Goal: Answer question/provide support

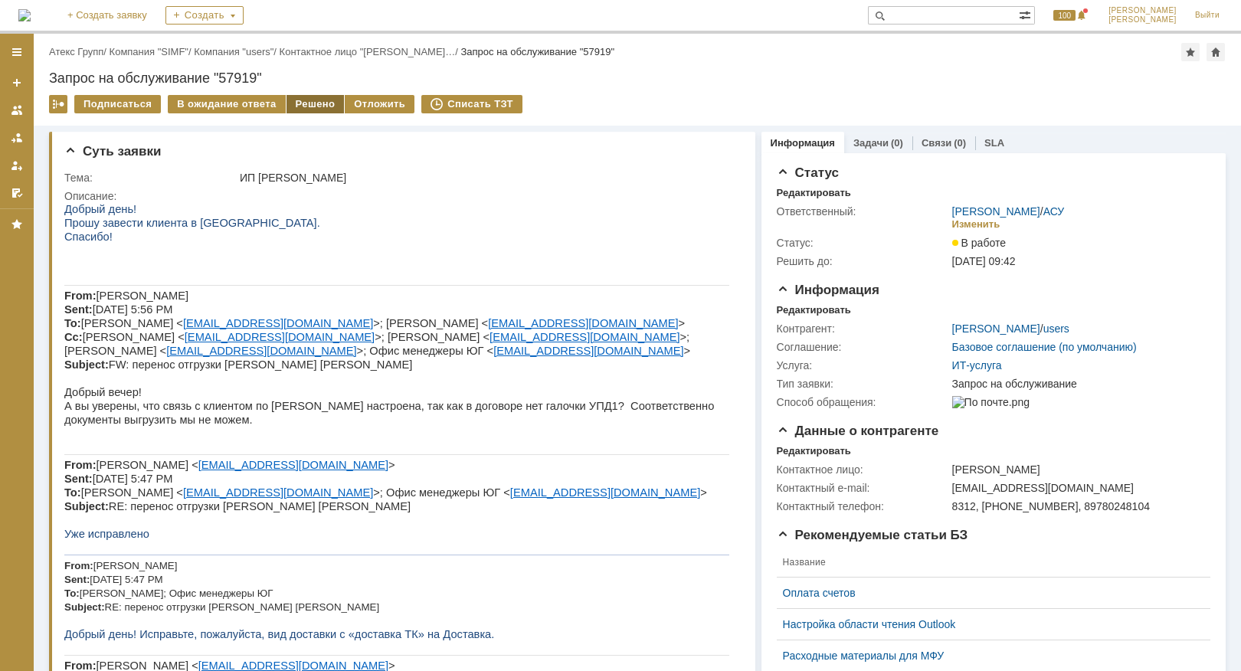
click at [306, 104] on div "Решено" at bounding box center [316, 104] width 58 height 18
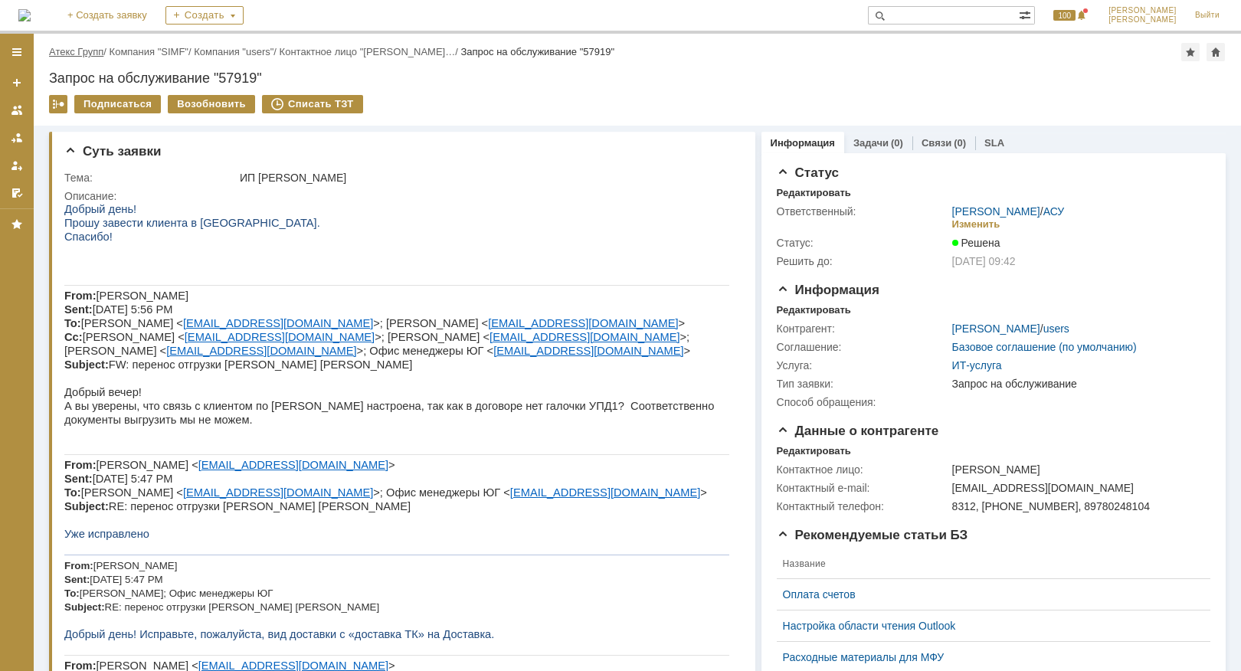
click at [83, 46] on link "Атекс Групп" at bounding box center [76, 51] width 54 height 11
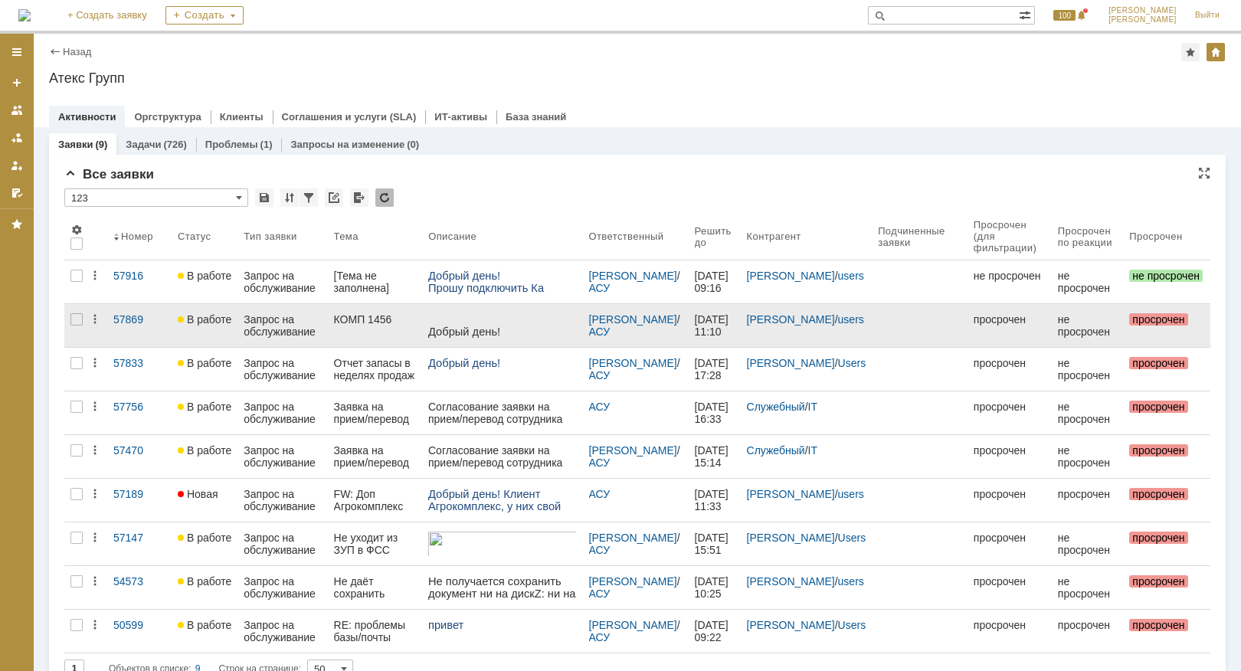
click at [450, 319] on p at bounding box center [502, 319] width 148 height 12
click at [287, 325] on div "Запрос на обслуживание" at bounding box center [282, 325] width 77 height 25
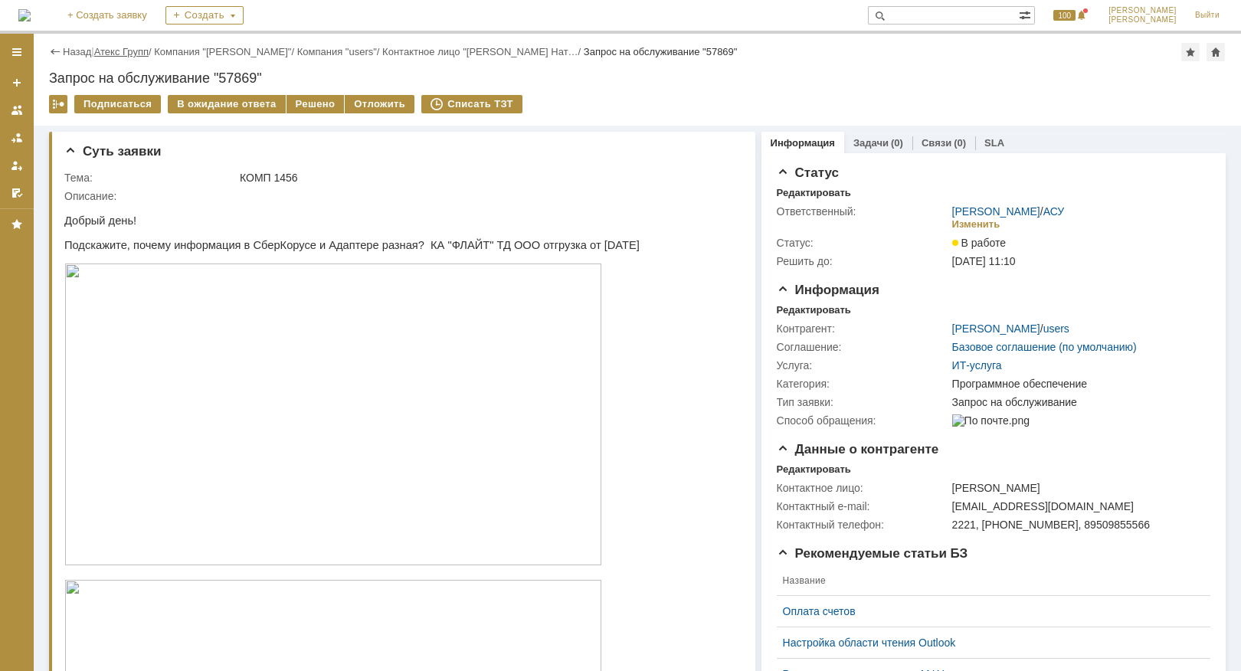
click at [123, 53] on link "Атекс Групп" at bounding box center [121, 51] width 54 height 11
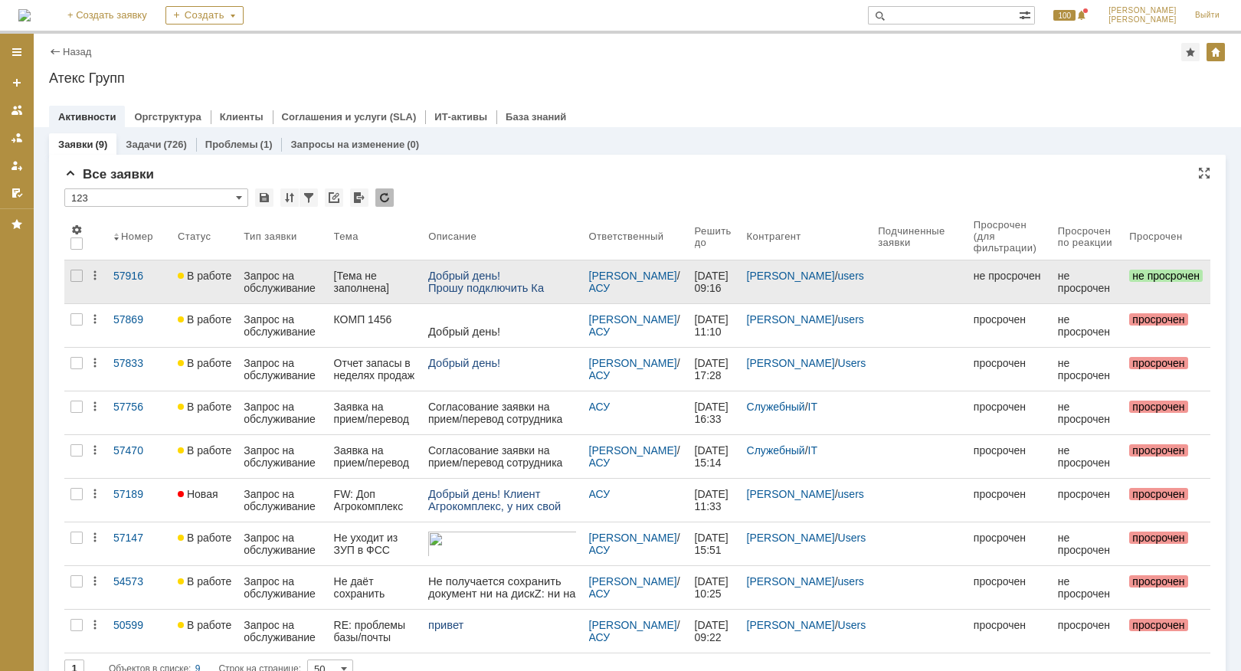
click at [383, 279] on div "[Тема не заполнена]" at bounding box center [375, 282] width 83 height 25
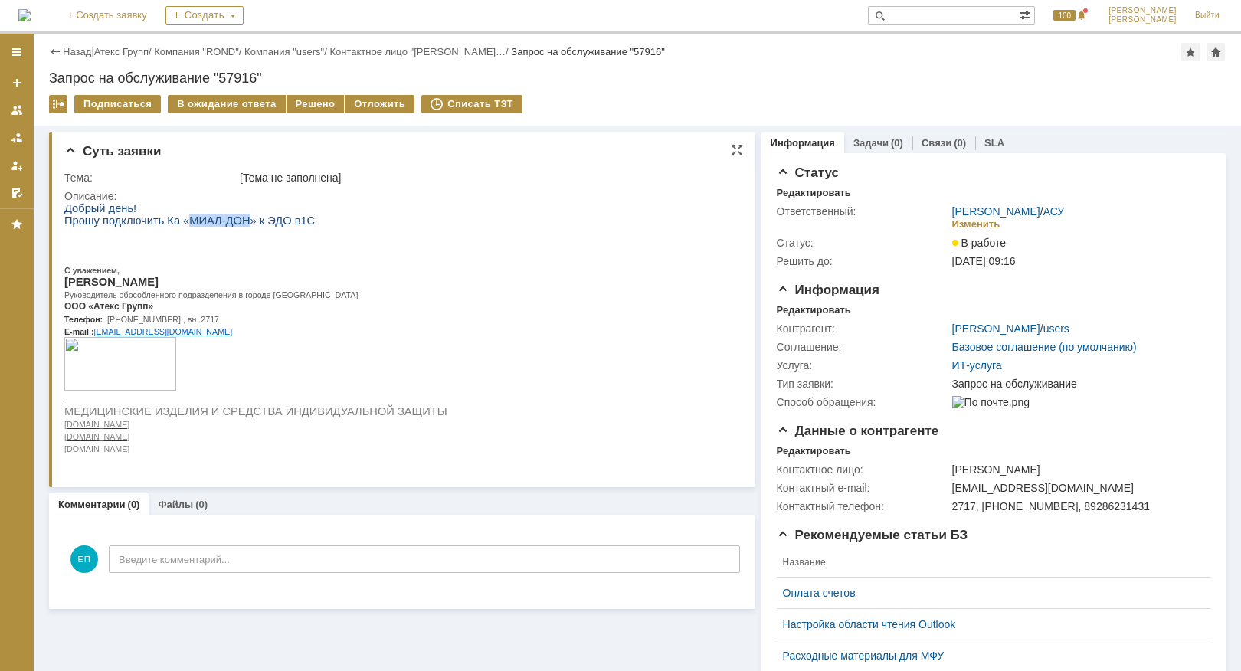
drag, startPoint x: 179, startPoint y: 221, endPoint x: 232, endPoint y: 221, distance: 52.9
click at [232, 221] on span "Прошу подключить Ка «МИАЛ-ДОН» к ЭДО в1С" at bounding box center [189, 221] width 251 height 12
copy span "МИАЛ-ДОН"
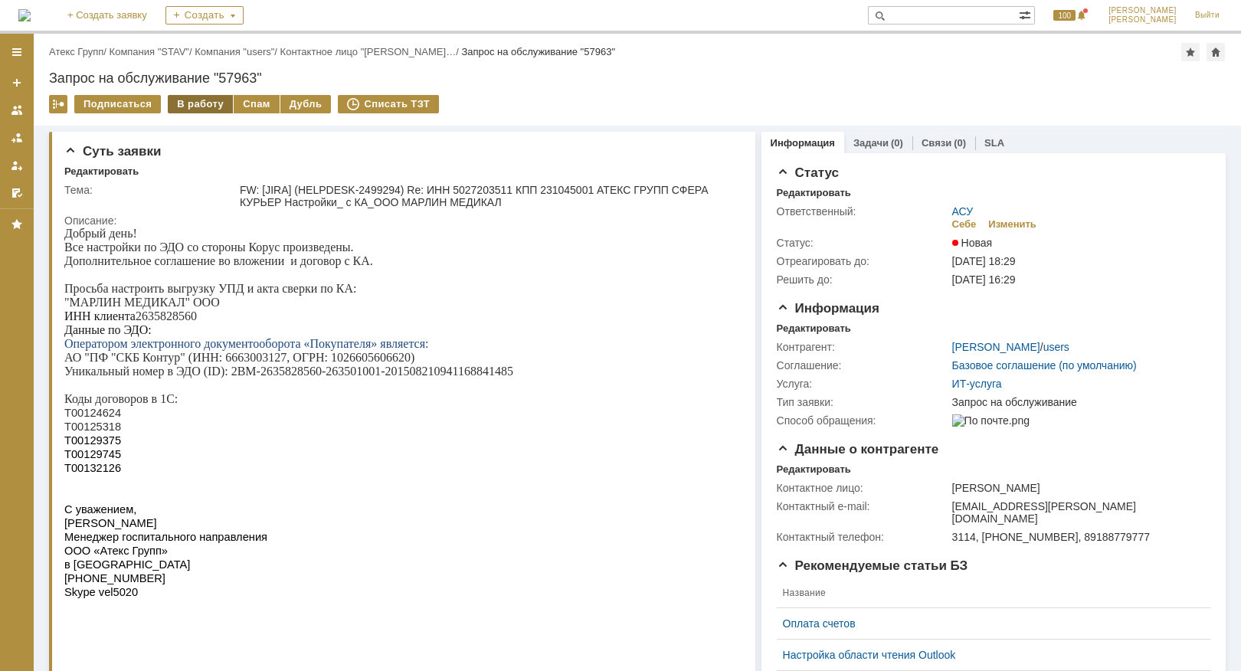
click at [198, 101] on div "В работу" at bounding box center [200, 104] width 65 height 18
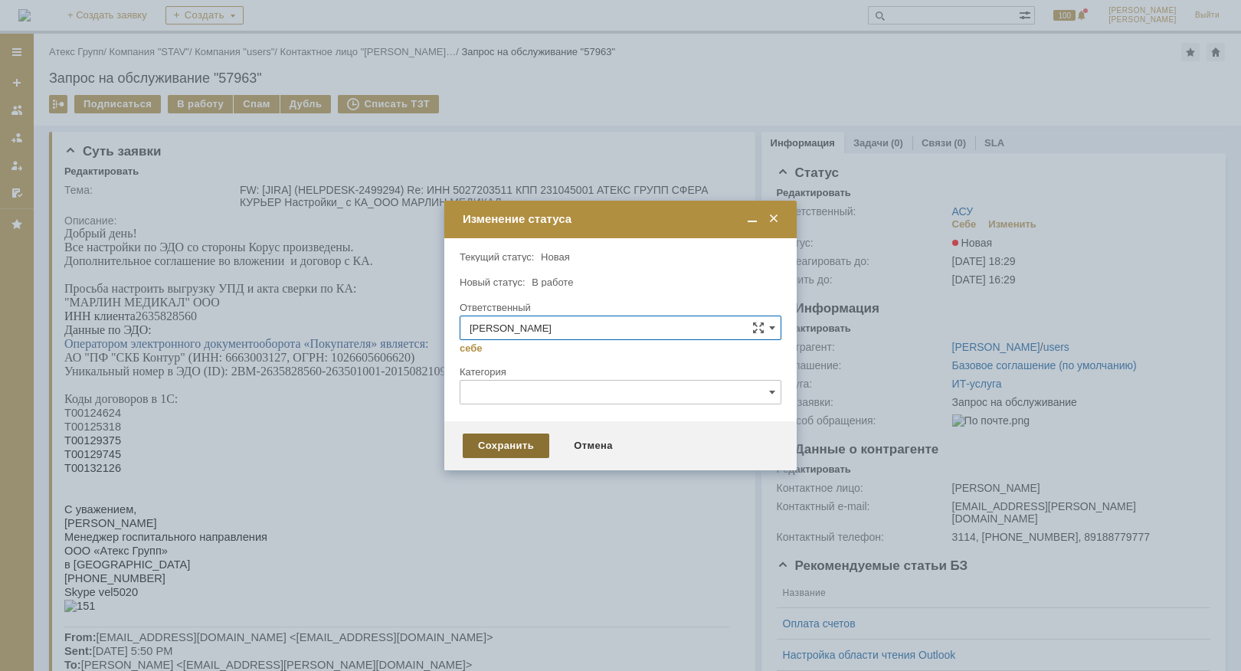
click at [519, 437] on div "Сохранить" at bounding box center [506, 446] width 87 height 25
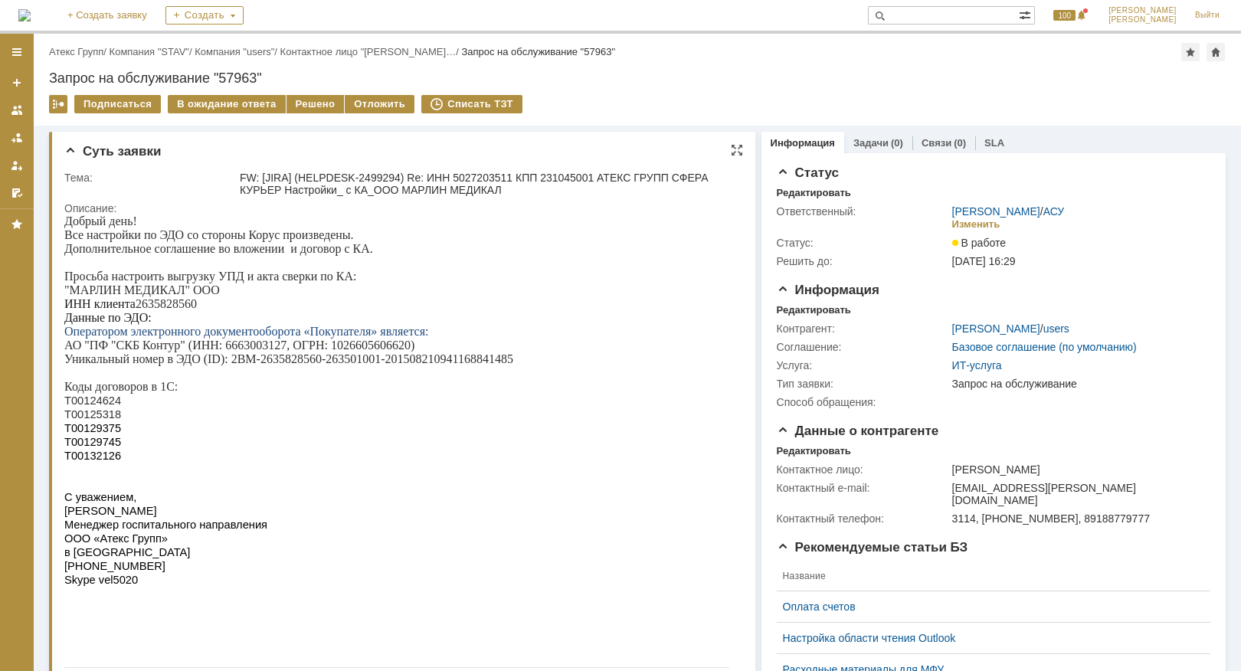
click at [87, 407] on span "Т00124624" at bounding box center [92, 401] width 57 height 12
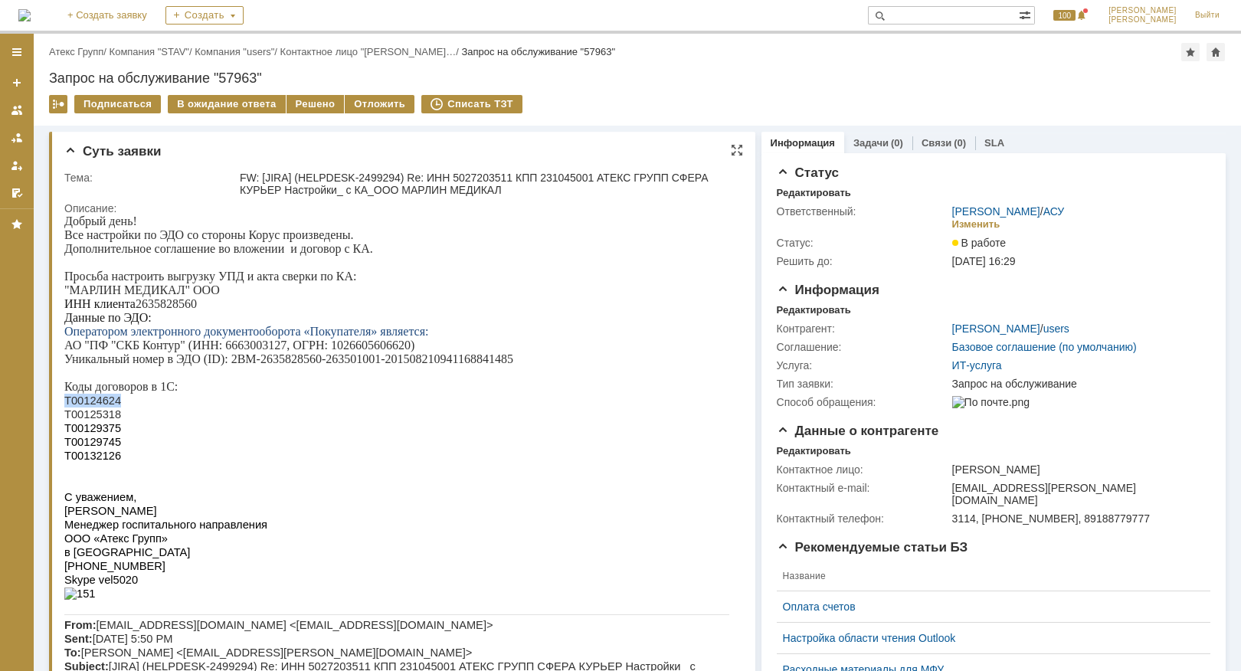
click at [87, 407] on span "Т00124624" at bounding box center [92, 401] width 57 height 12
copy span "Т00124624"
click at [97, 421] on span "Т00125318" at bounding box center [92, 414] width 57 height 12
copy span "Т00125318"
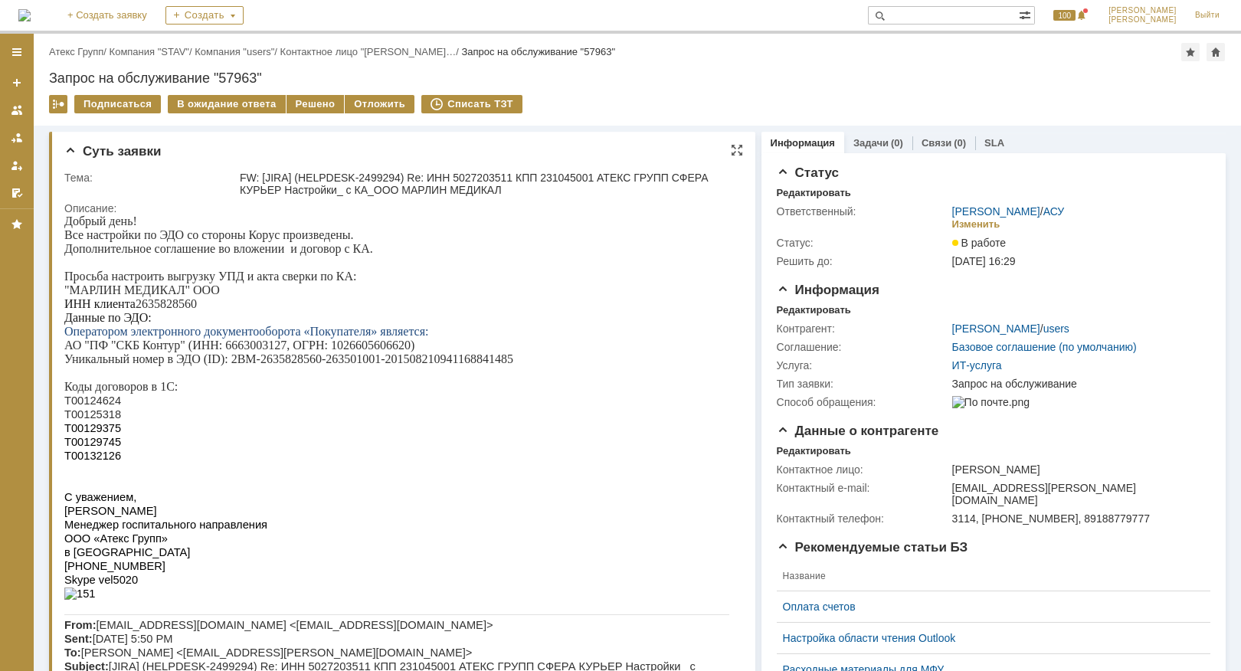
click at [90, 434] on span "Т00129375" at bounding box center [92, 428] width 57 height 12
copy span "Т00129375"
click at [89, 448] on span "Т00129745" at bounding box center [92, 442] width 57 height 12
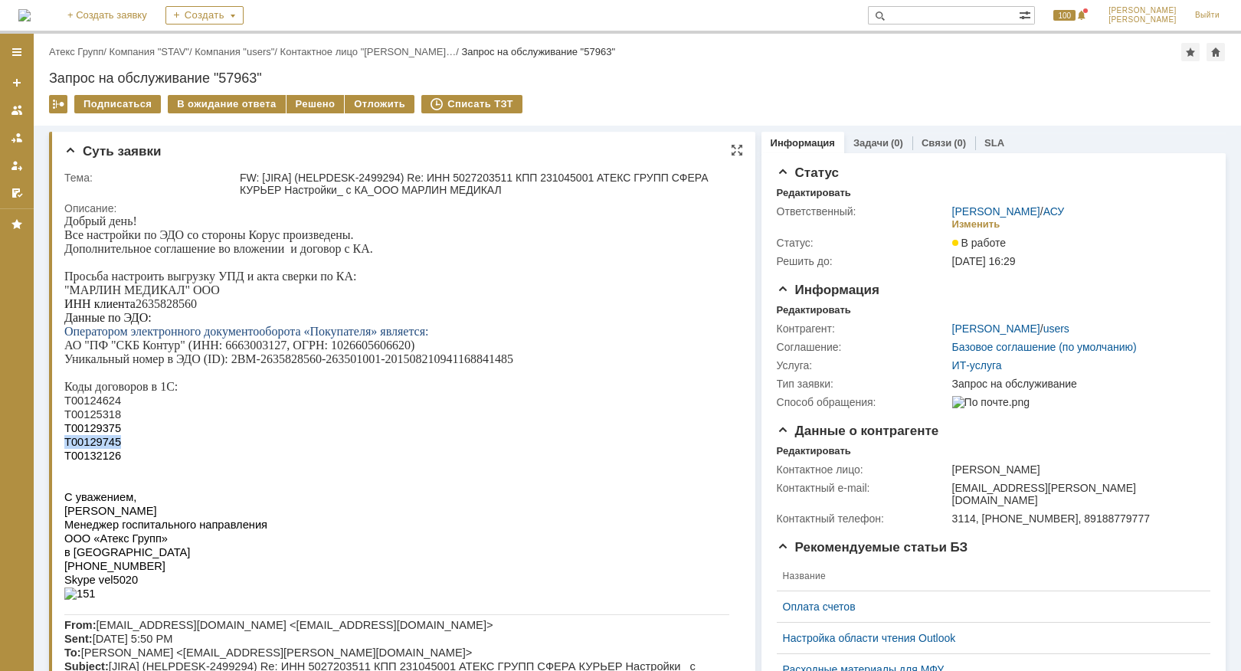
copy span "Т00129745"
click at [99, 462] on span "Т00132126" at bounding box center [92, 456] width 57 height 12
copy span "Т00132126"
click at [314, 97] on div "Решено" at bounding box center [316, 104] width 58 height 18
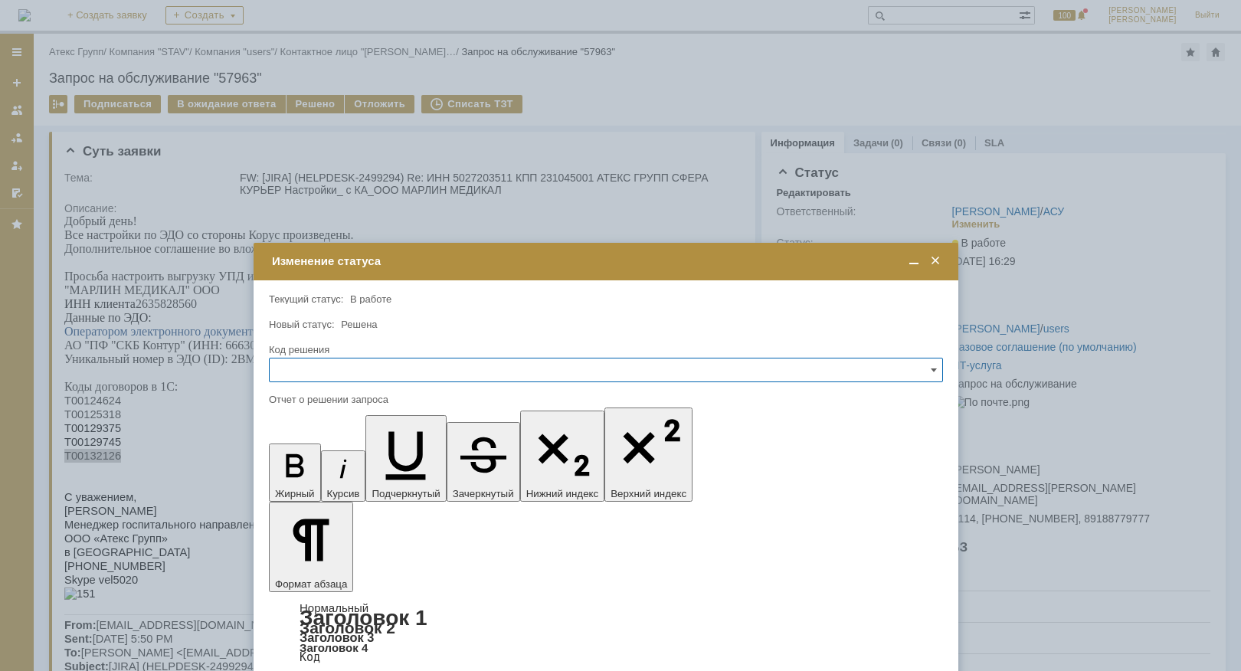
drag, startPoint x: 443, startPoint y: 167, endPoint x: 442, endPoint y: 219, distance: 52.1
click at [442, 254] on div "Изменение статуса" at bounding box center [607, 261] width 671 height 14
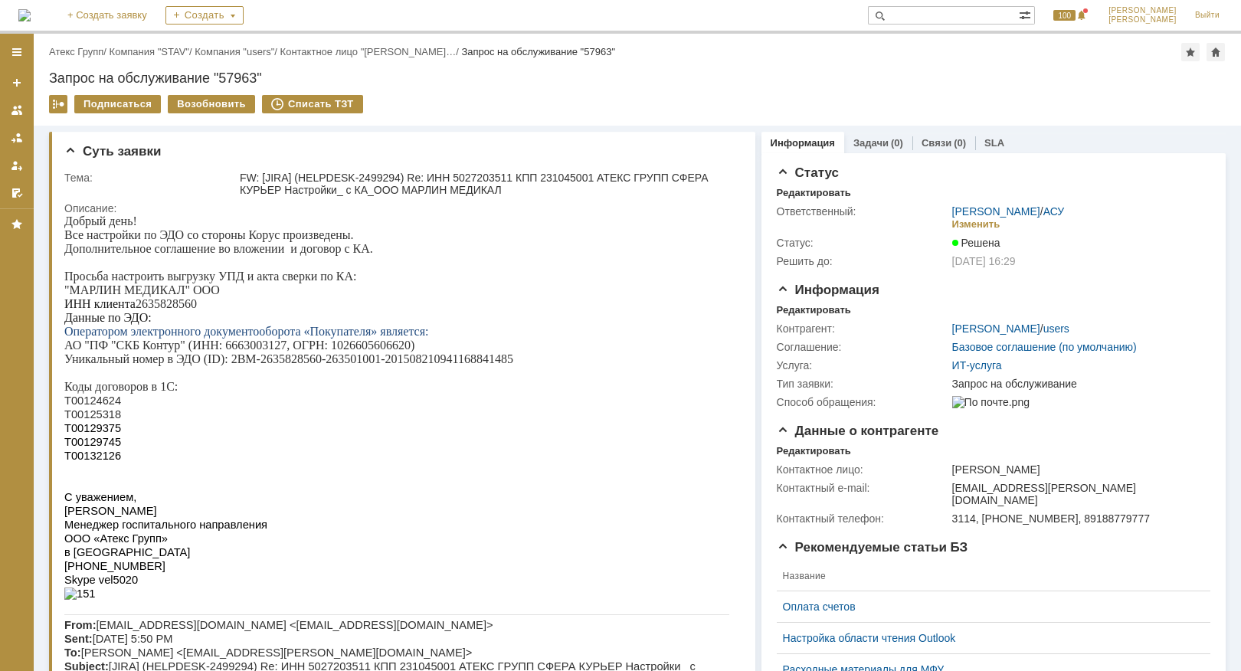
click at [82, 43] on div "Назад | Атекс Групп / Компания "STAV" / Компания "users" / Контактное лицо "[PE…" at bounding box center [637, 52] width 1177 height 18
click at [83, 47] on link "Атекс Групп" at bounding box center [76, 51] width 54 height 11
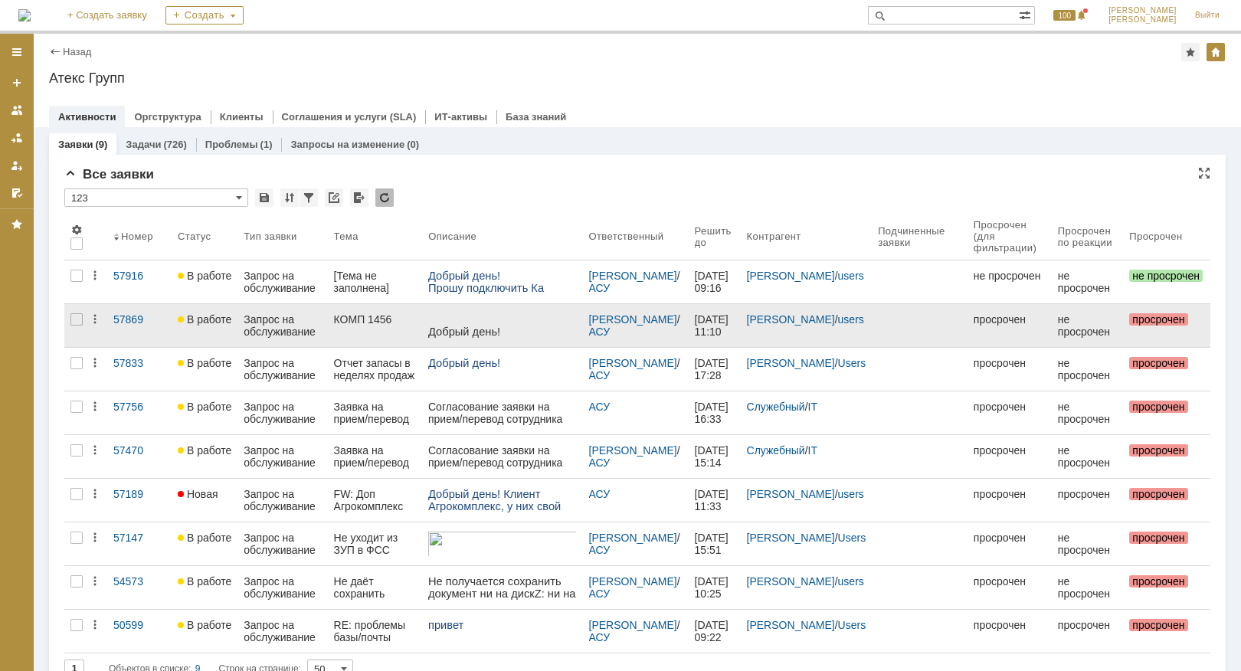
click at [268, 327] on div "Запрос на обслуживание" at bounding box center [282, 325] width 77 height 25
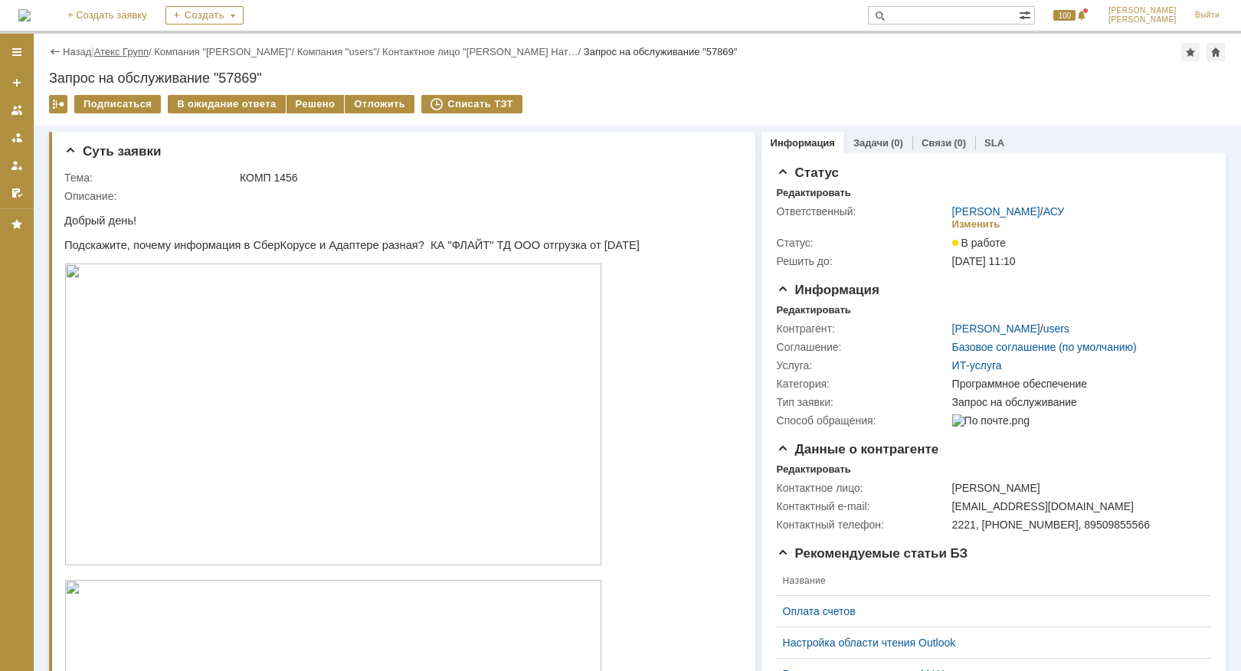
click at [120, 49] on link "Атекс Групп" at bounding box center [121, 51] width 54 height 11
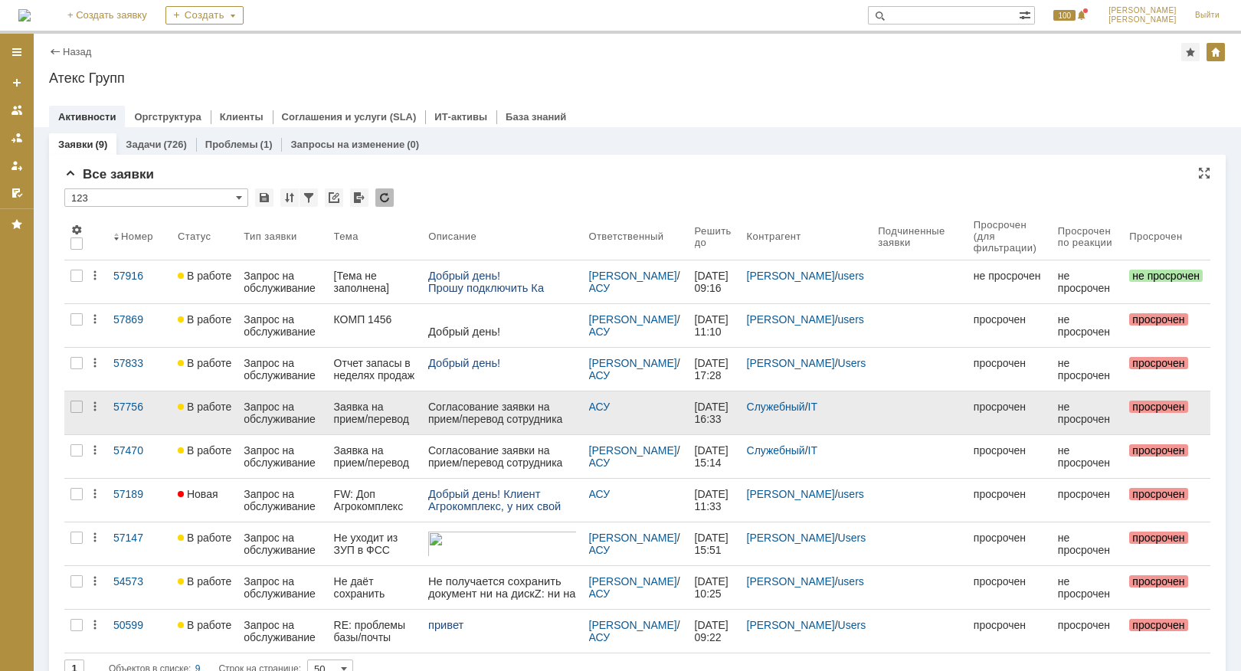
click at [273, 408] on div "Запрос на обслуживание" at bounding box center [282, 413] width 77 height 25
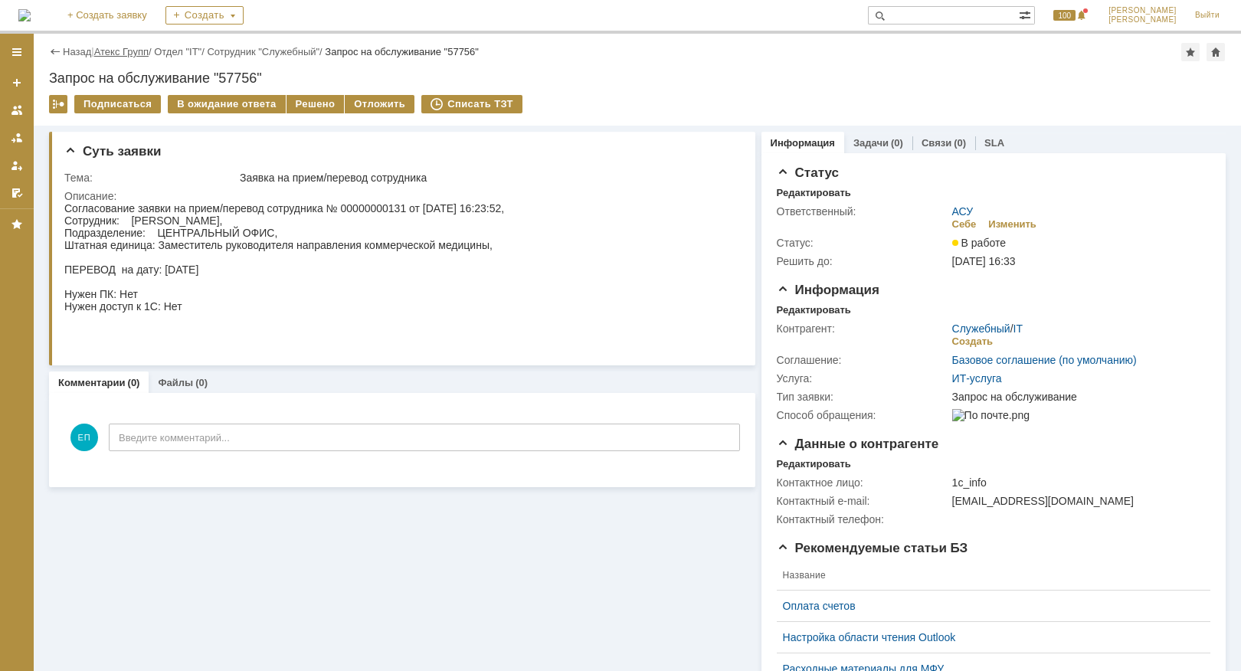
click at [110, 46] on link "Атекс Групп" at bounding box center [121, 51] width 54 height 11
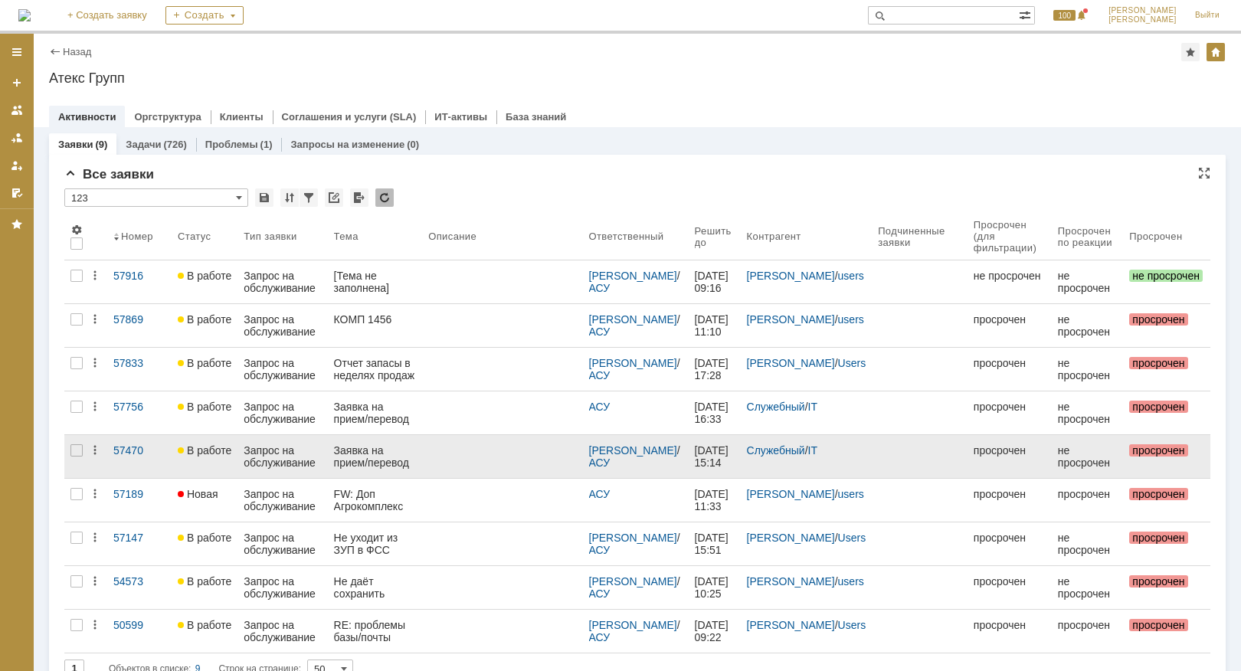
click at [289, 457] on div "Запрос на обслуживание" at bounding box center [282, 456] width 77 height 25
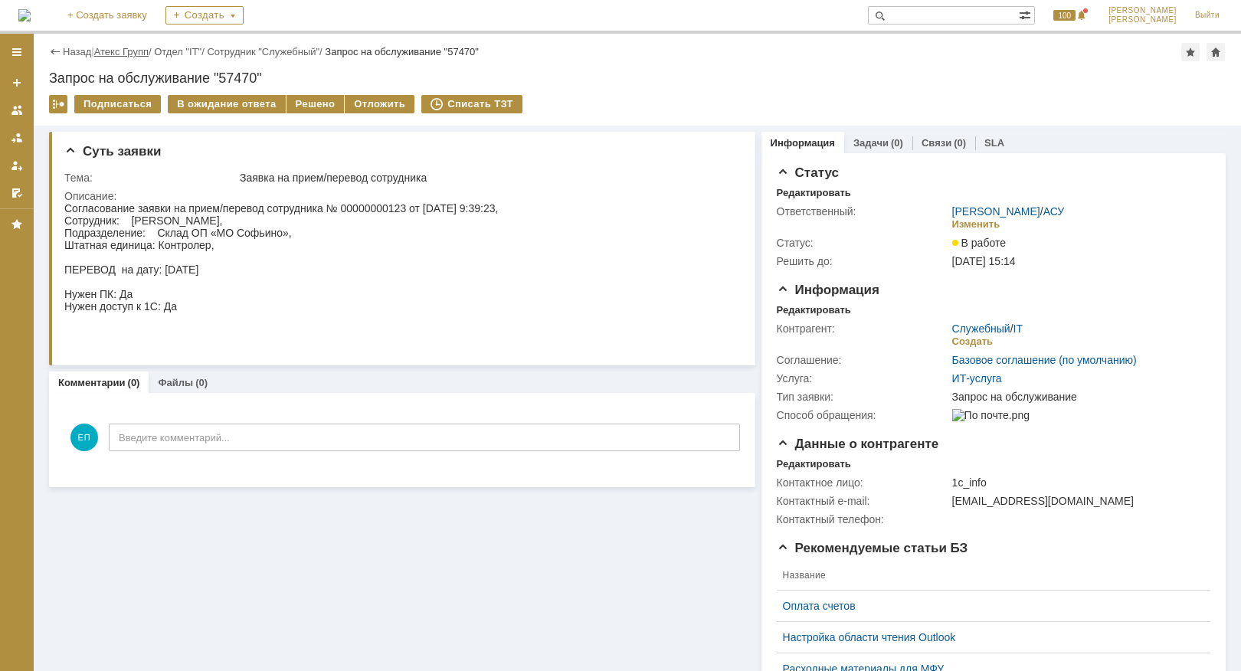
click at [109, 47] on link "Атекс Групп" at bounding box center [121, 51] width 54 height 11
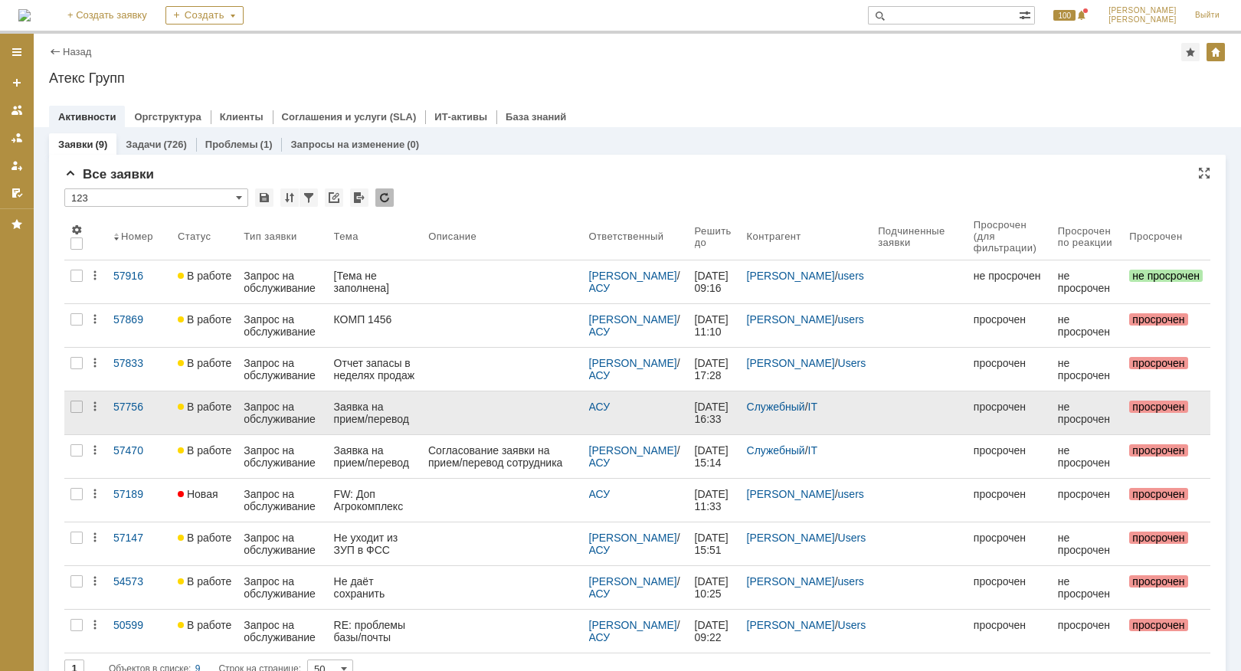
click at [385, 411] on div "Заявка на прием/перевод сотрудника" at bounding box center [375, 413] width 83 height 25
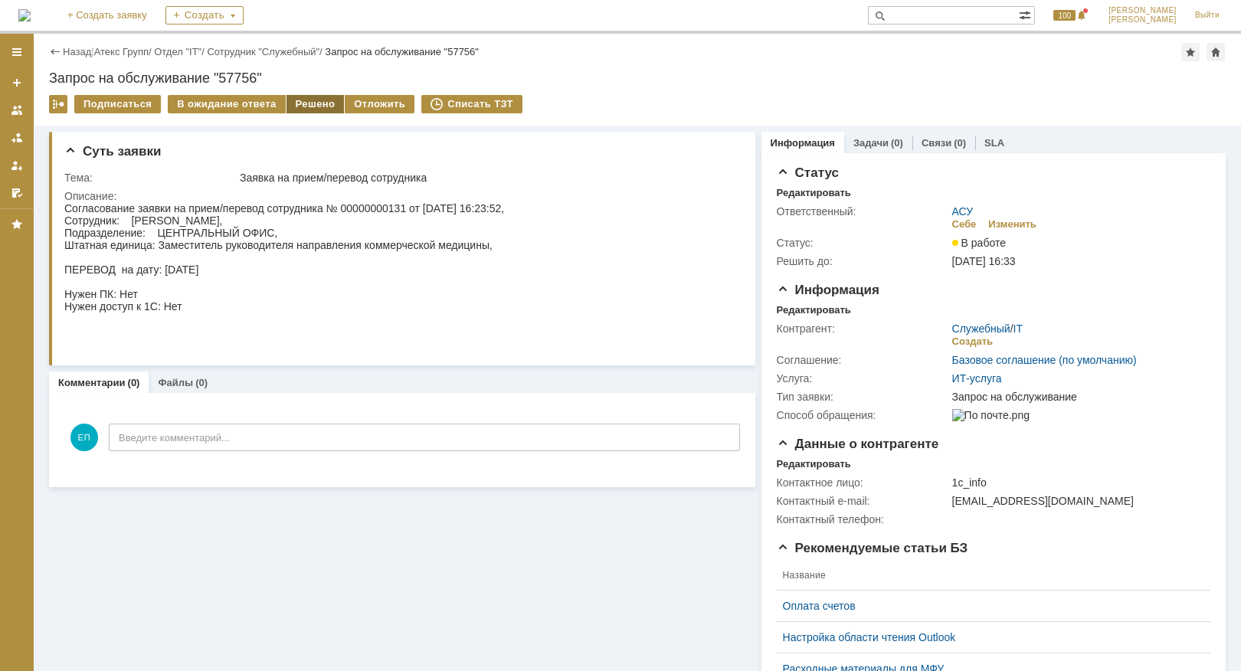
click at [296, 98] on div "Решено" at bounding box center [316, 104] width 58 height 18
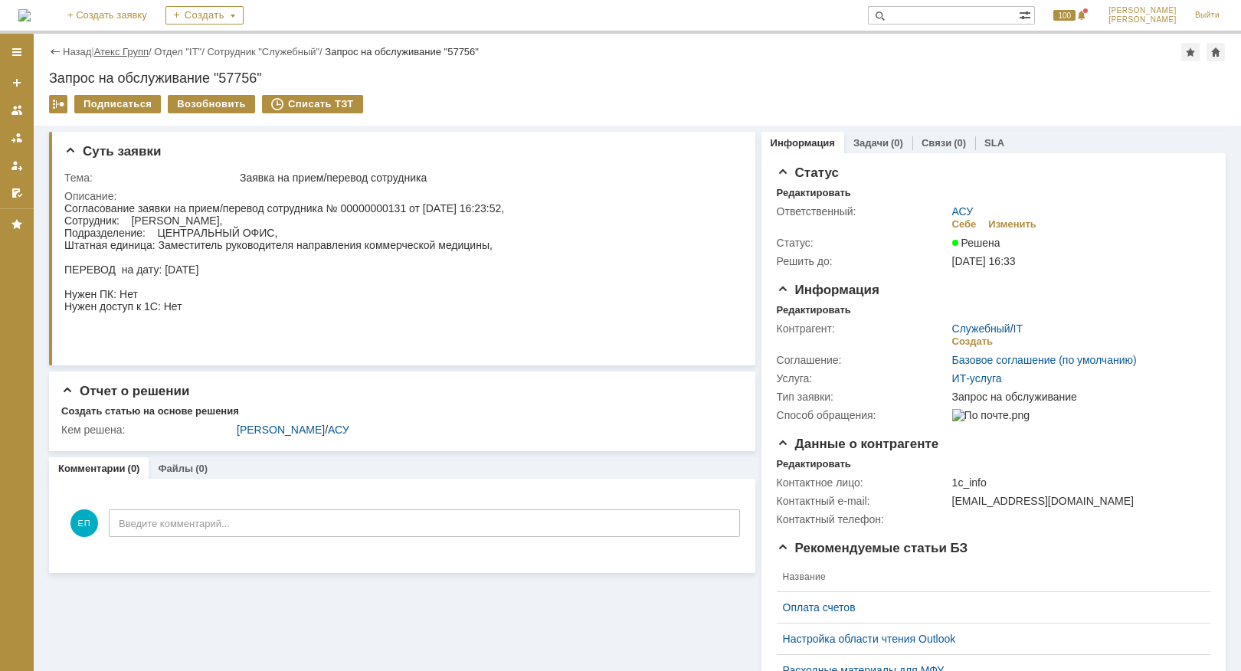
click at [139, 54] on link "Атекс Групп" at bounding box center [121, 51] width 54 height 11
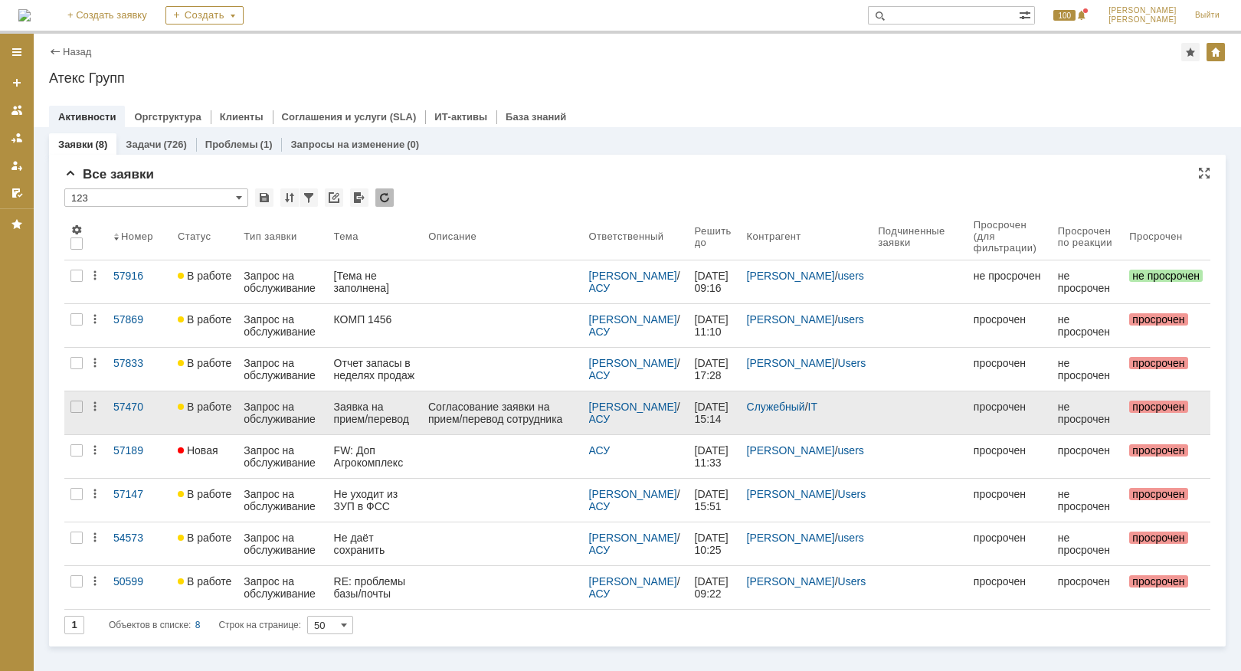
click at [415, 408] on div "Заявка на прием/перевод сотрудника" at bounding box center [375, 413] width 83 height 25
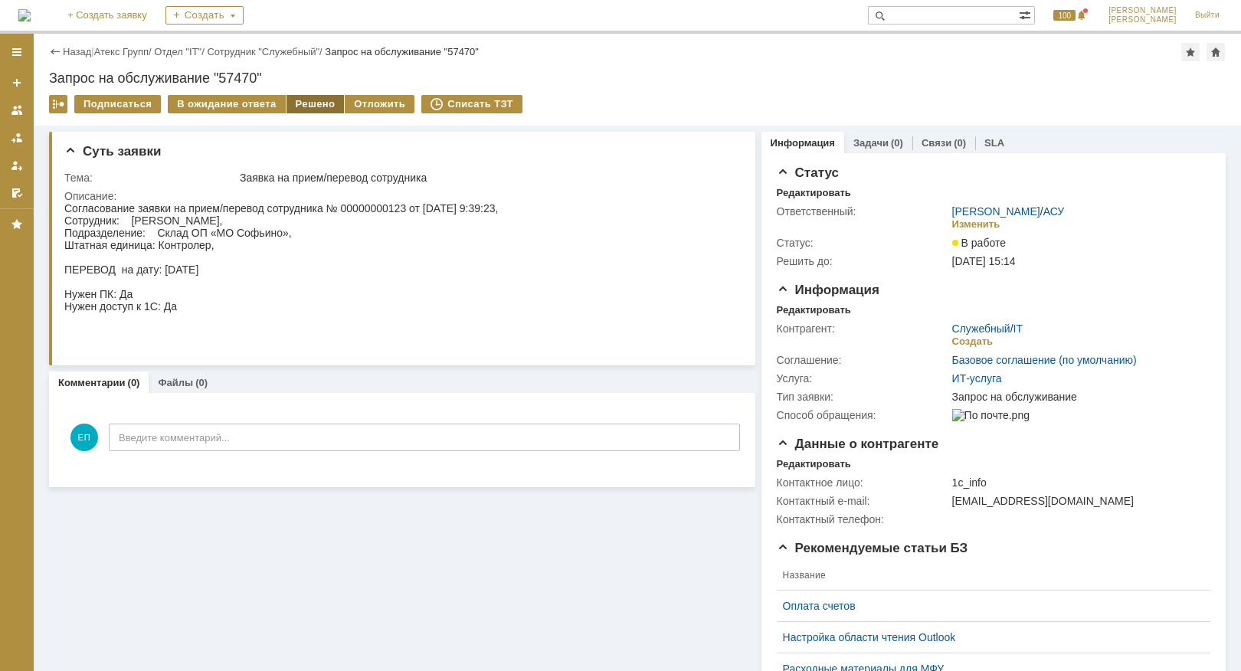
click at [313, 100] on div "Решено" at bounding box center [316, 104] width 58 height 18
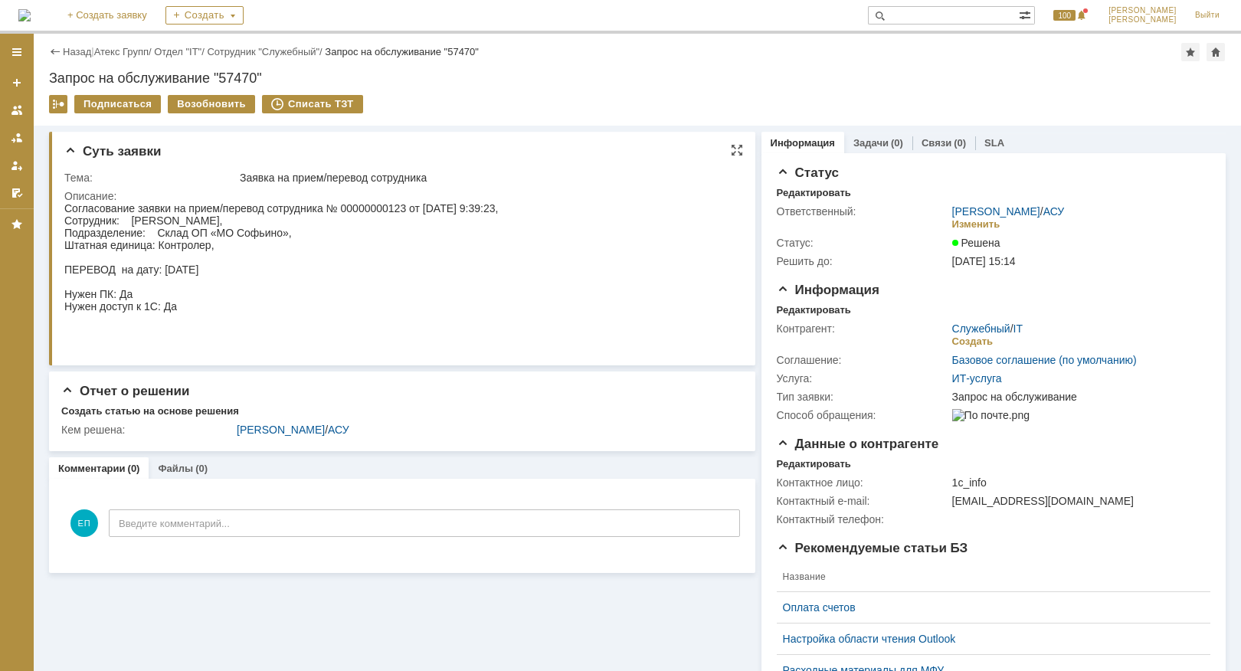
drag, startPoint x: 131, startPoint y: 222, endPoint x: 280, endPoint y: 226, distance: 148.7
click at [280, 226] on div "Согласование заявки на прием/перевод сотрудника № 00000000123 от [DATE] 9:39:23…" at bounding box center [281, 269] width 434 height 135
copy div "[PERSON_NAME]"
click at [214, 254] on div "Согласование заявки на прием/перевод сотрудника № 00000000123 от [DATE] 9:39:23…" at bounding box center [281, 269] width 434 height 135
drag, startPoint x: 127, startPoint y: 408, endPoint x: 213, endPoint y: 246, distance: 183.0
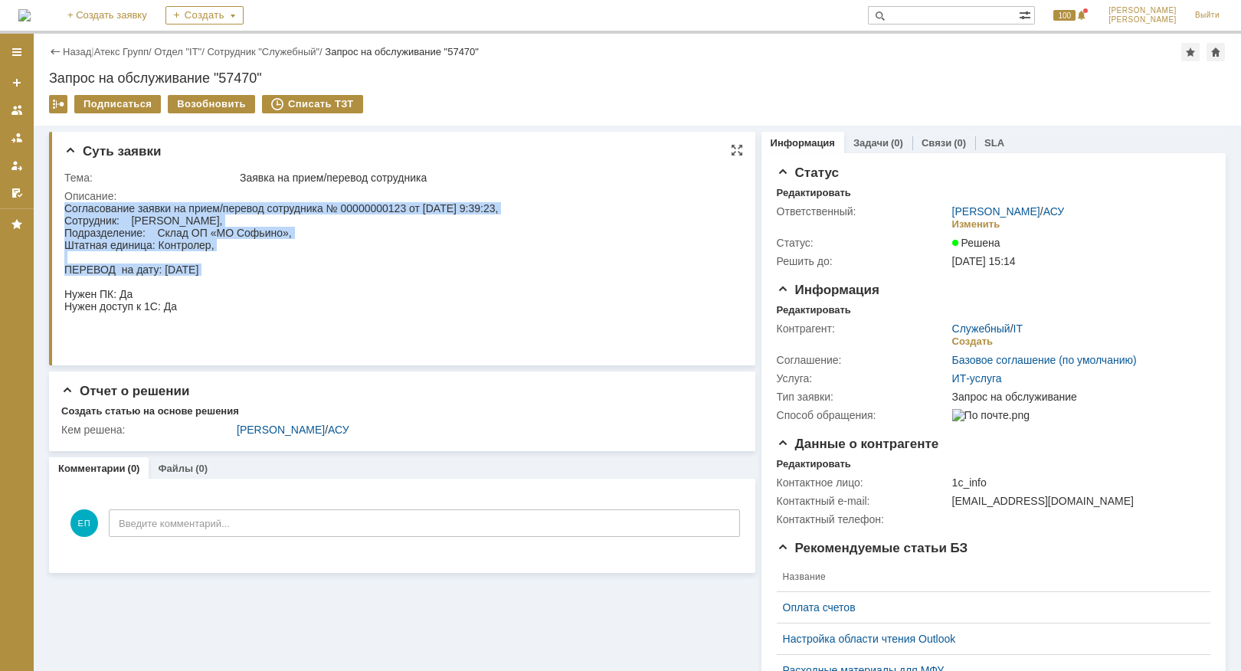
drag, startPoint x: 233, startPoint y: 283, endPoint x: 63, endPoint y: 211, distance: 184.4
click at [64, 211] on html "Согласование заявки на прием/перевод сотрудника № 00000000123 от [DATE] 9:39:23…" at bounding box center [396, 269] width 665 height 135
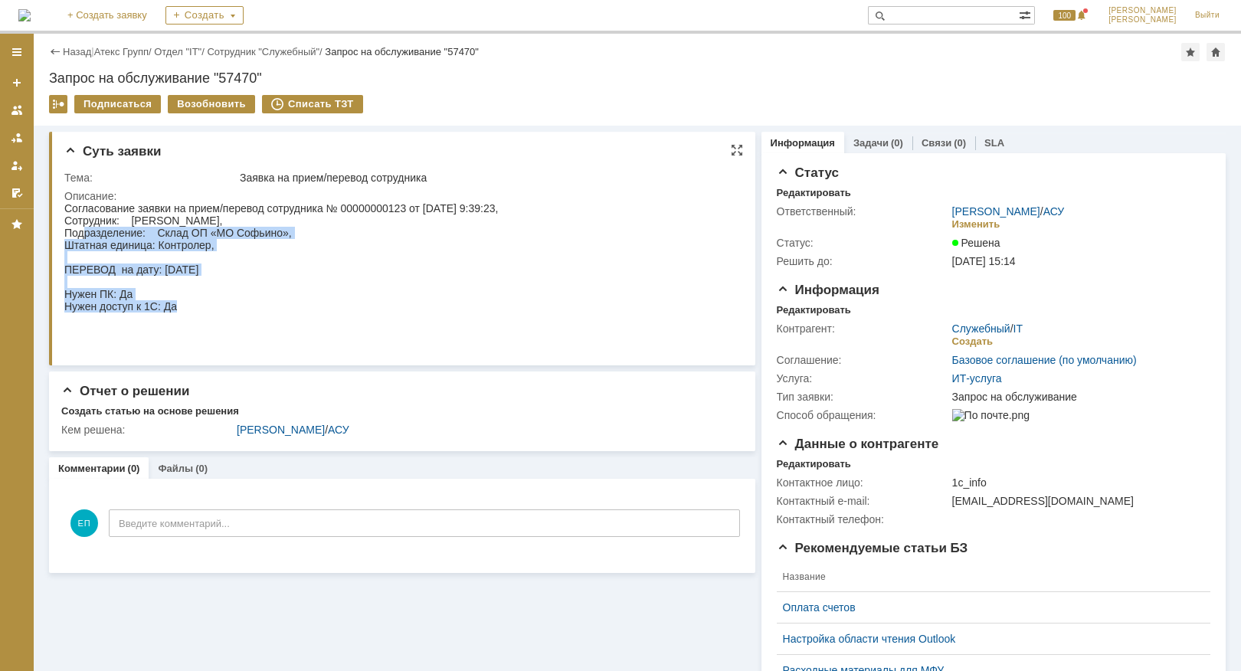
click at [81, 234] on div "Согласование заявки на прием/перевод сотрудника № 00000000123 от [DATE] 9:39:23…" at bounding box center [281, 269] width 434 height 135
click at [81, 230] on div "Согласование заявки на прием/перевод сотрудника № 00000000123 от [DATE] 9:39:23…" at bounding box center [281, 269] width 434 height 135
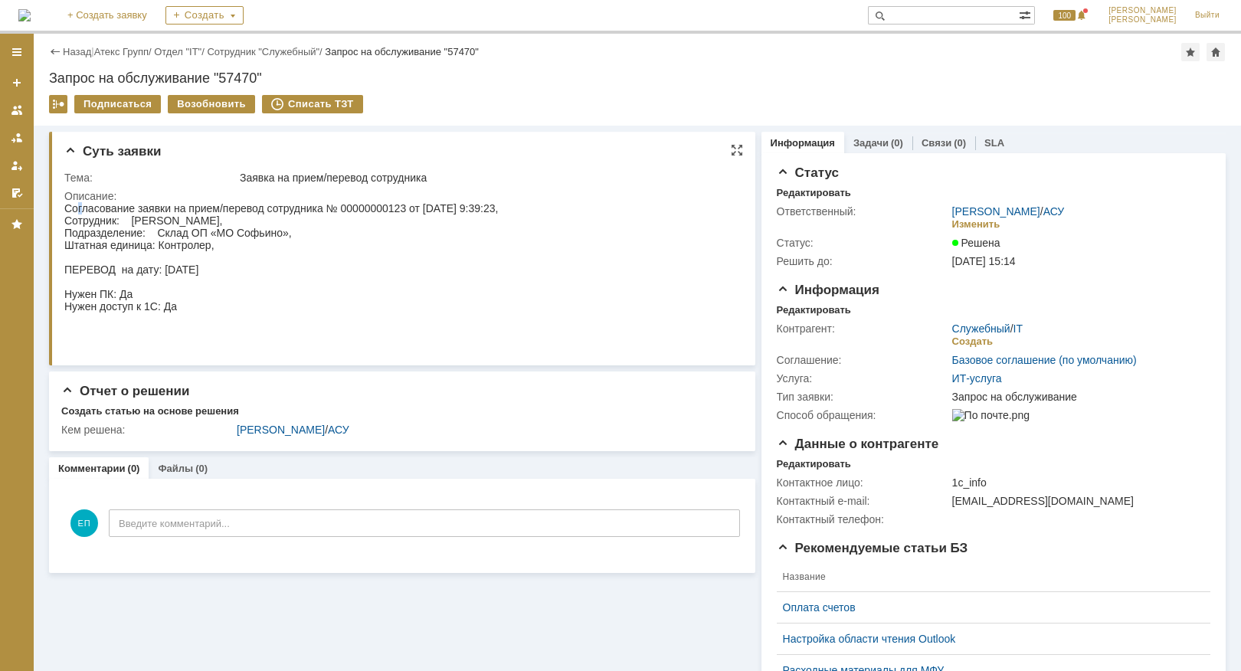
click at [79, 208] on div "Согласование заявки на прием/перевод сотрудника № 00000000123 от [DATE] 9:39:23…" at bounding box center [281, 269] width 434 height 135
drag, startPoint x: 15, startPoint y: 5, endPoint x: 63, endPoint y: 205, distance: 205.7
click at [64, 205] on iframe at bounding box center [396, 275] width 665 height 146
click at [65, 208] on div "Согласование заявки на прием/перевод сотрудника № 00000000123 от [DATE] 9:39:23…" at bounding box center [281, 269] width 434 height 135
click at [70, 209] on div "Согласование заявки на прием/перевод сотрудника № 00000000123 от [DATE] 9:39:23…" at bounding box center [281, 269] width 434 height 135
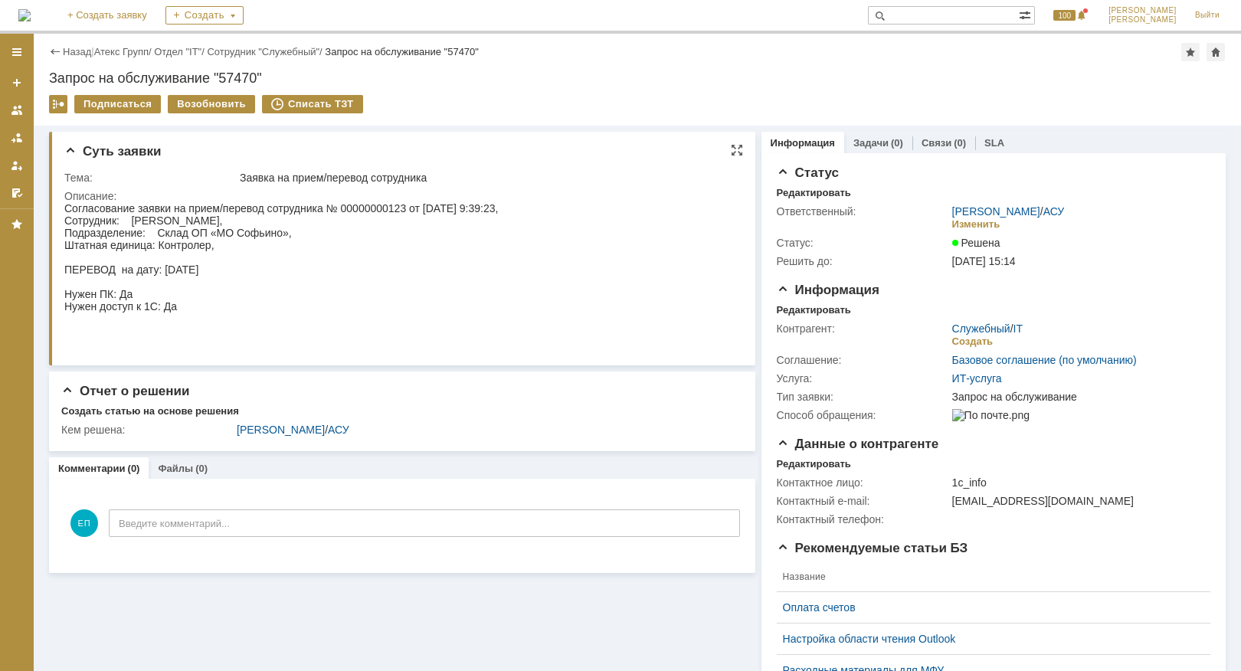
drag, startPoint x: 66, startPoint y: 204, endPoint x: 287, endPoint y: 270, distance: 231.2
click at [233, 322] on div "Согласование заявки на прием/перевод сотрудника № 00000000123 от [DATE] 9:39:23…" at bounding box center [281, 269] width 434 height 135
